Goal: Transaction & Acquisition: Obtain resource

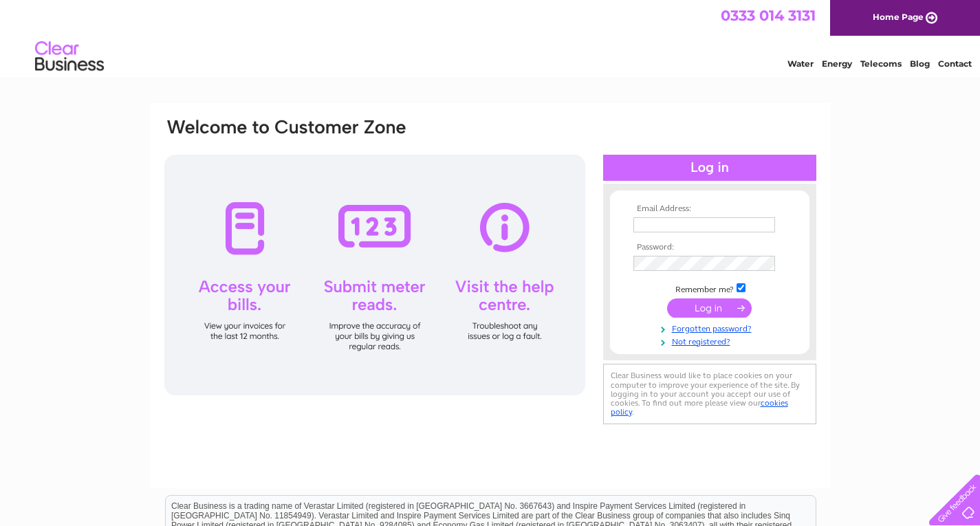
type input "toys@the-toyshop.co.uk"
click at [704, 302] on input "submit" at bounding box center [709, 307] width 85 height 19
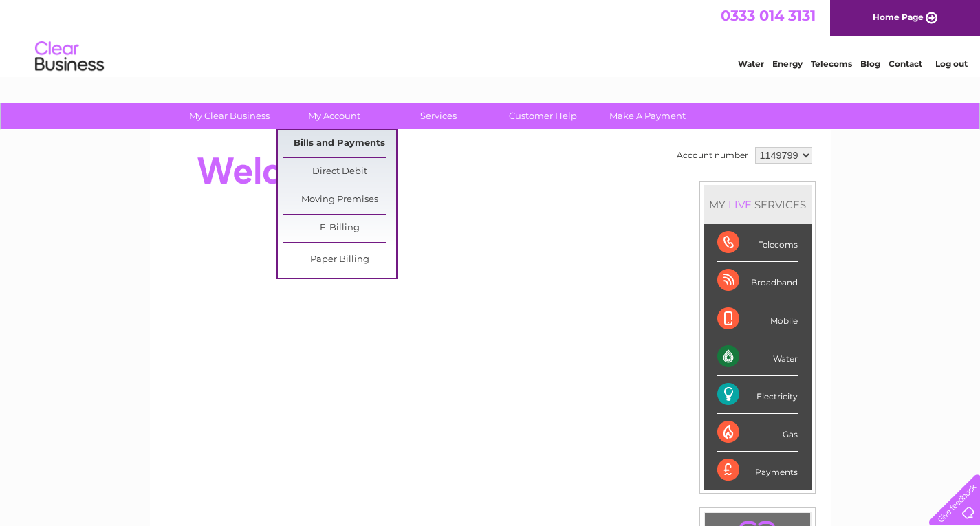
click at [343, 148] on link "Bills and Payments" at bounding box center [339, 144] width 113 height 28
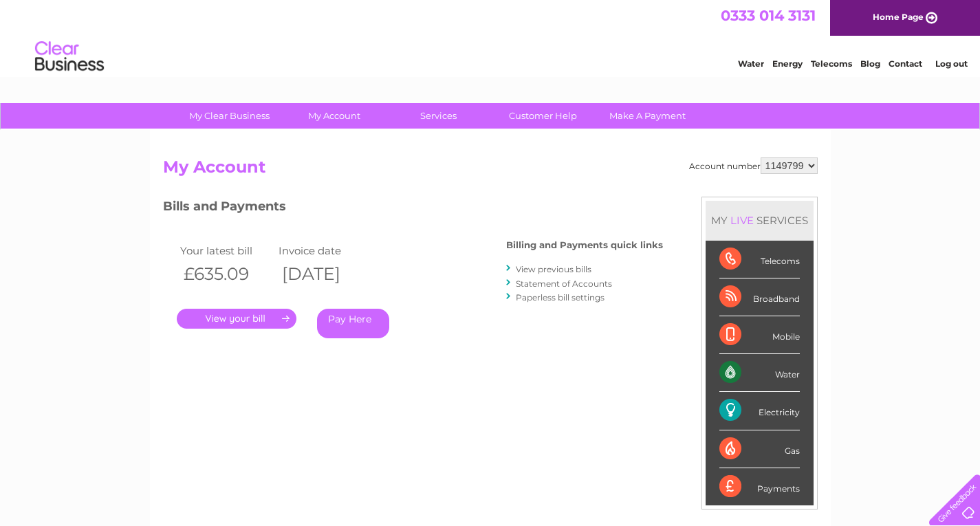
click at [567, 266] on link "View previous bills" at bounding box center [554, 269] width 76 height 10
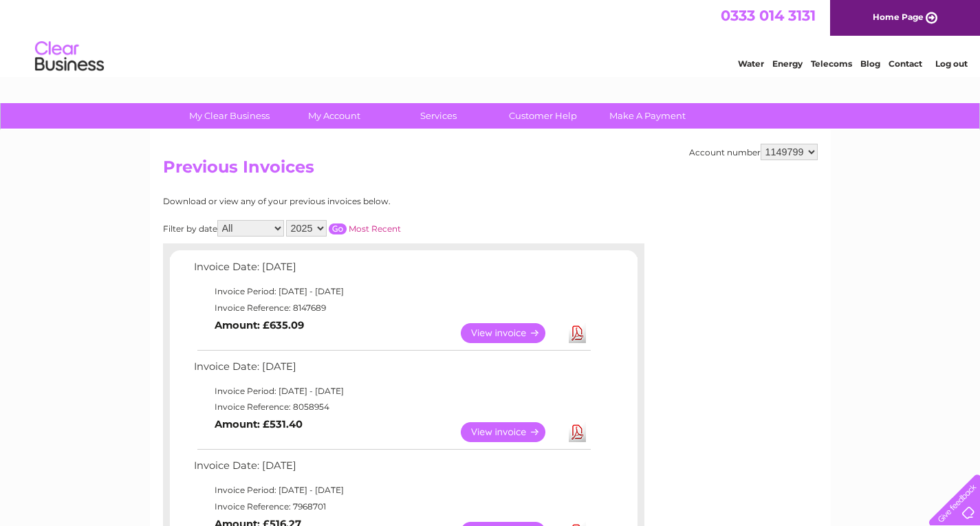
click at [519, 426] on link "View" at bounding box center [511, 432] width 101 height 20
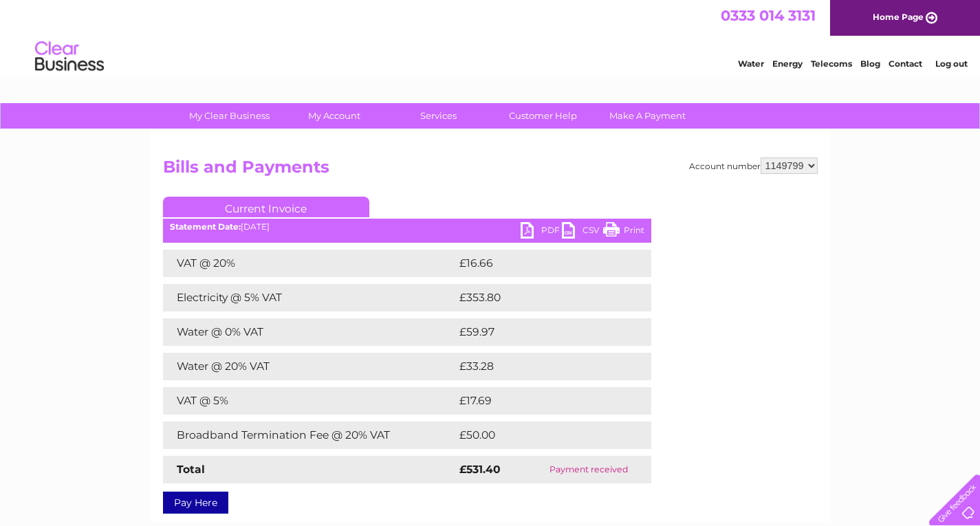
click at [579, 230] on link "CSV" at bounding box center [582, 232] width 41 height 20
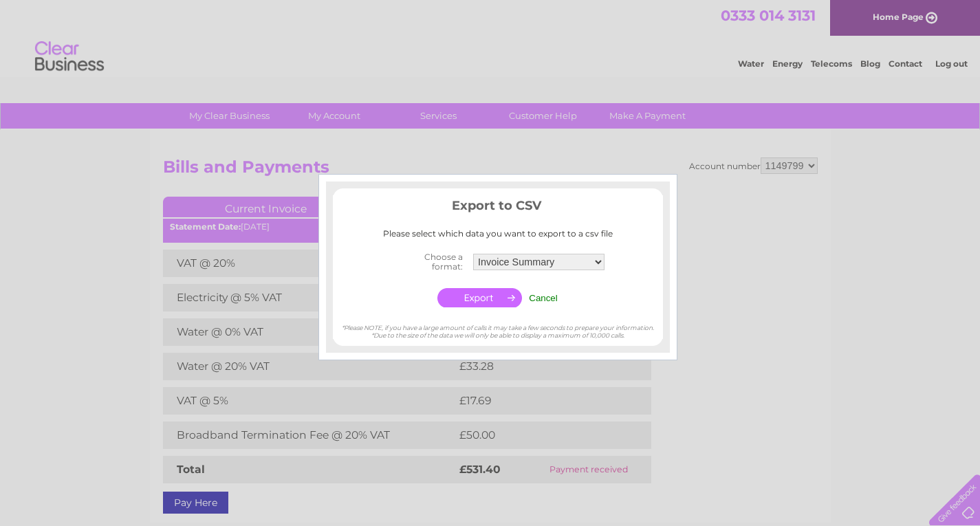
click at [492, 303] on input "button" at bounding box center [479, 297] width 85 height 19
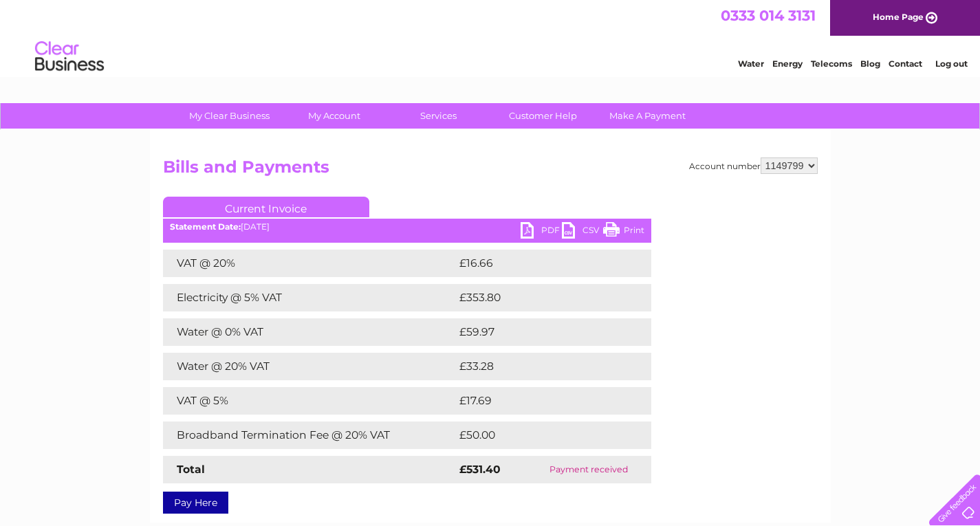
click at [538, 231] on link "PDF" at bounding box center [541, 232] width 41 height 20
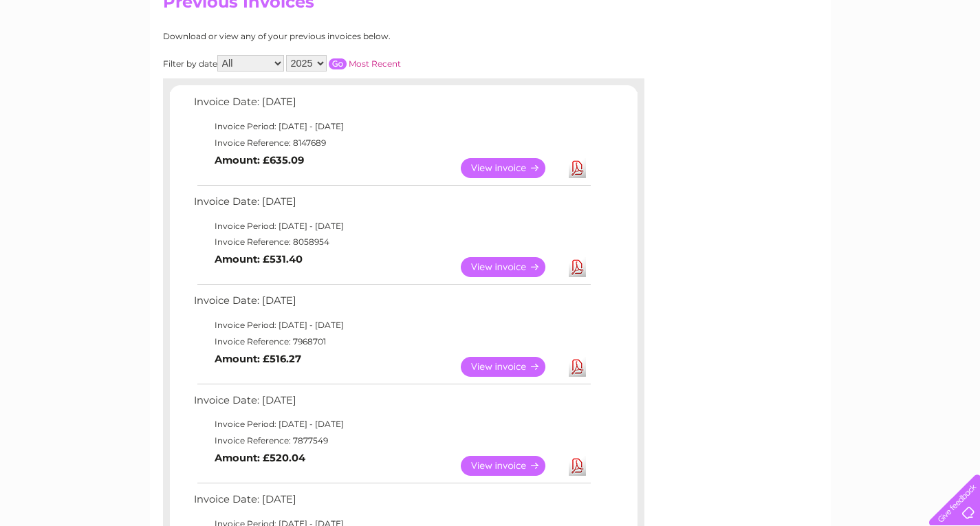
scroll to position [193, 0]
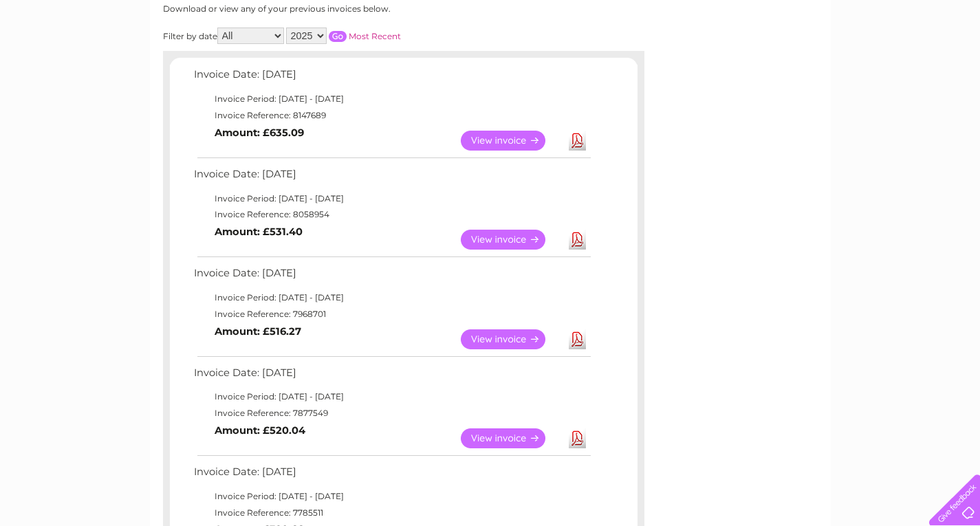
click at [500, 336] on link "View" at bounding box center [511, 339] width 101 height 20
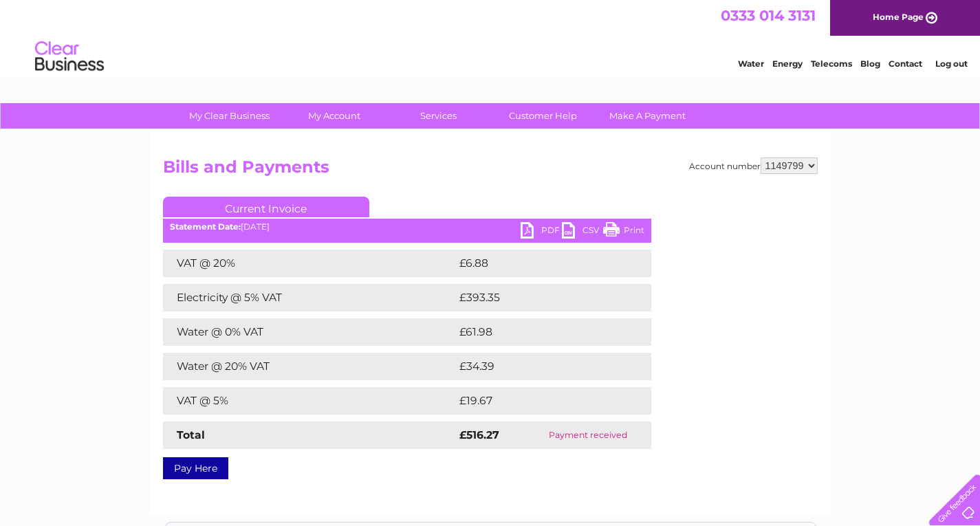
click at [569, 227] on link "CSV" at bounding box center [582, 232] width 41 height 20
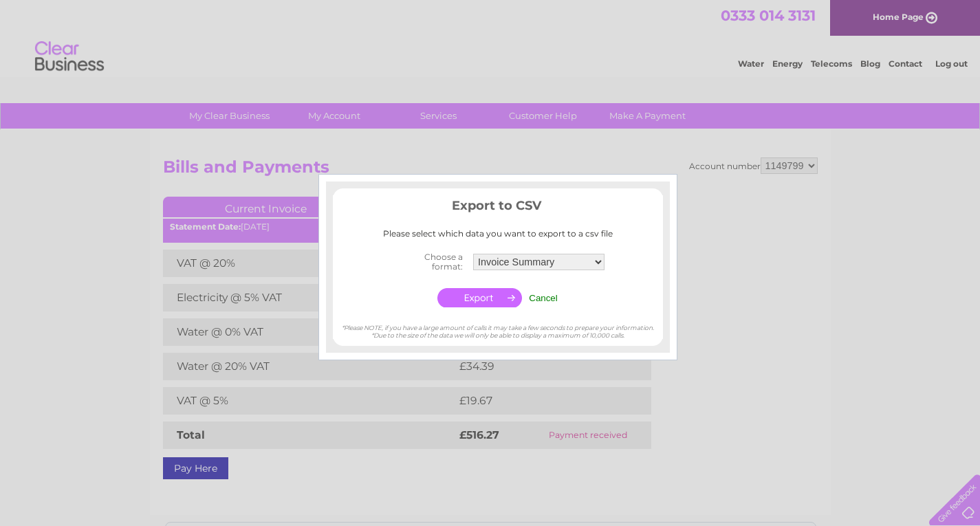
click at [486, 300] on input "button" at bounding box center [479, 297] width 85 height 19
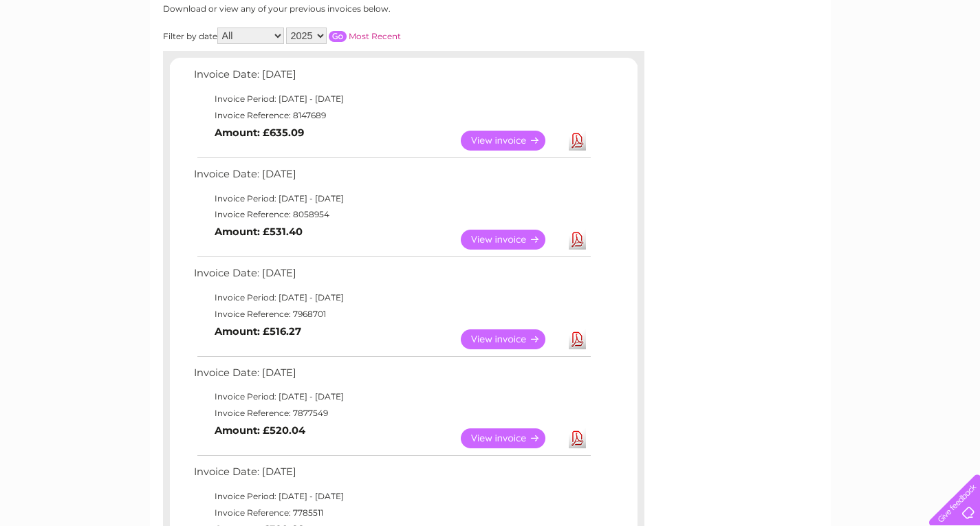
click at [492, 438] on link "View" at bounding box center [511, 438] width 101 height 20
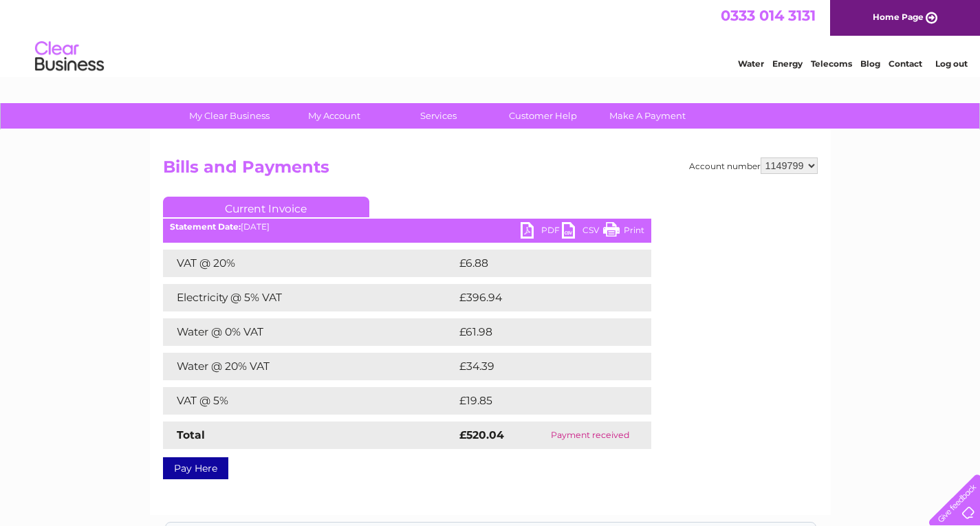
click at [580, 228] on link "CSV" at bounding box center [582, 232] width 41 height 20
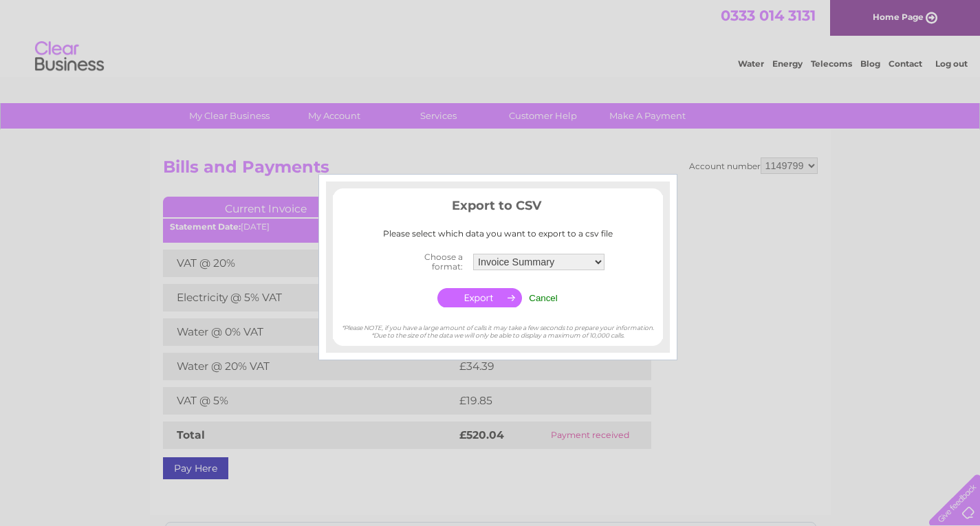
click at [490, 298] on input "button" at bounding box center [479, 297] width 85 height 19
